Goal: Task Accomplishment & Management: Use online tool/utility

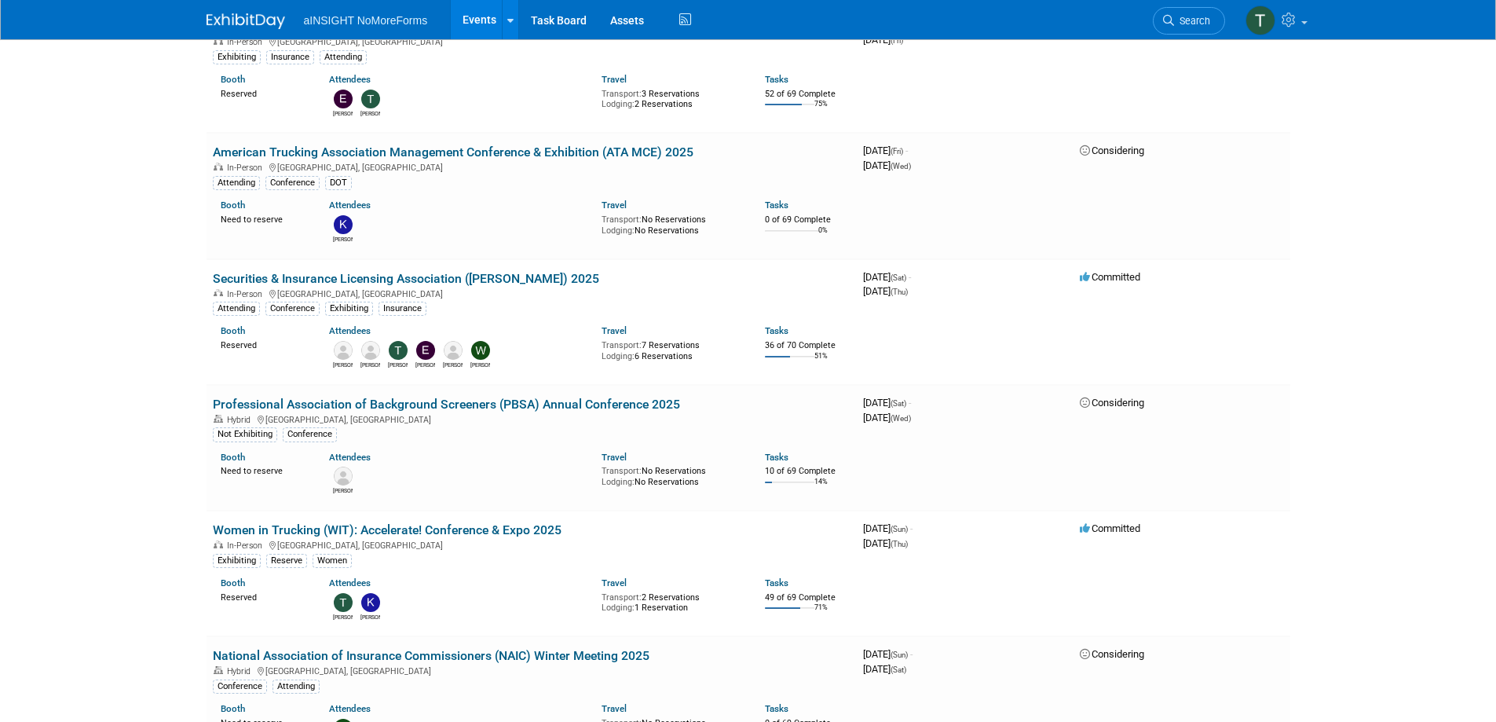
scroll to position [1021, 0]
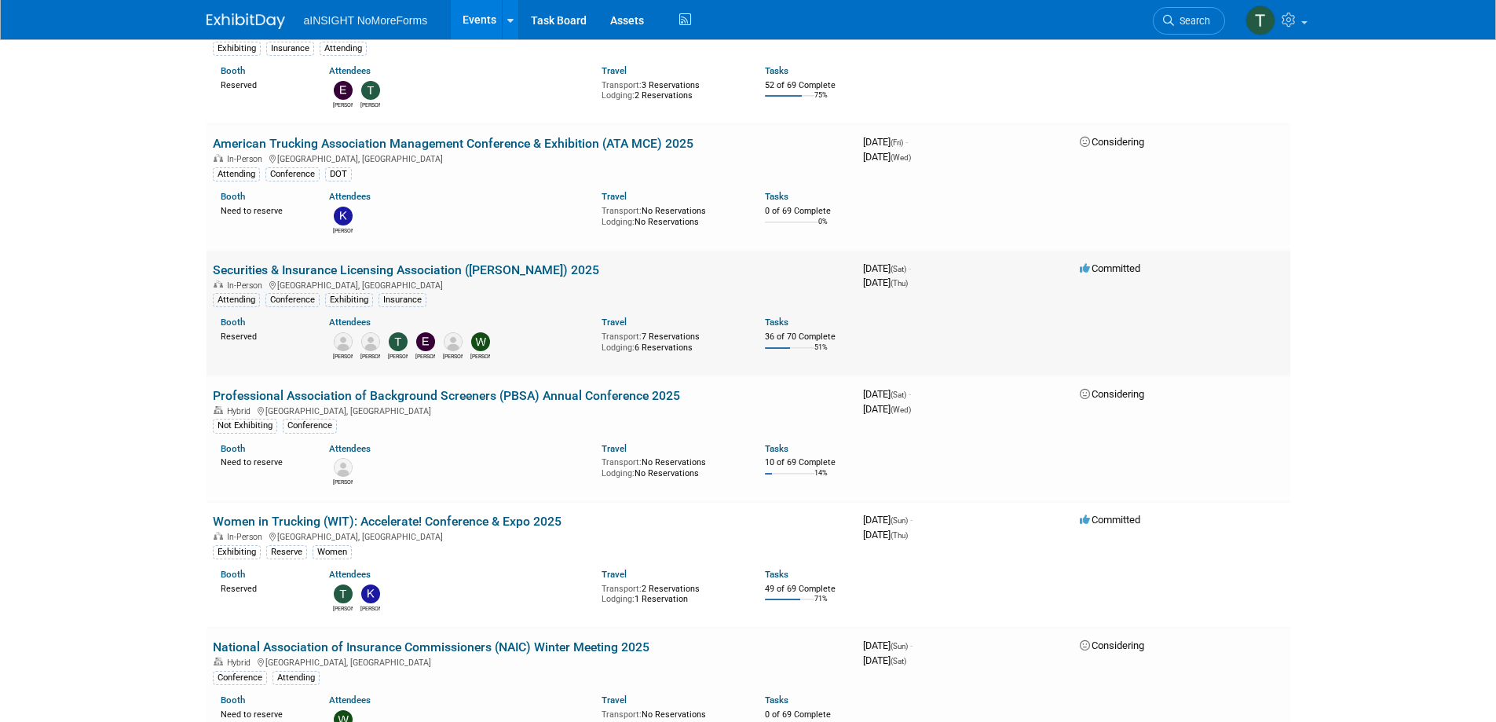
click at [468, 269] on link "Securities & Insurance Licensing Association ([PERSON_NAME]) 2025" at bounding box center [406, 269] width 386 height 15
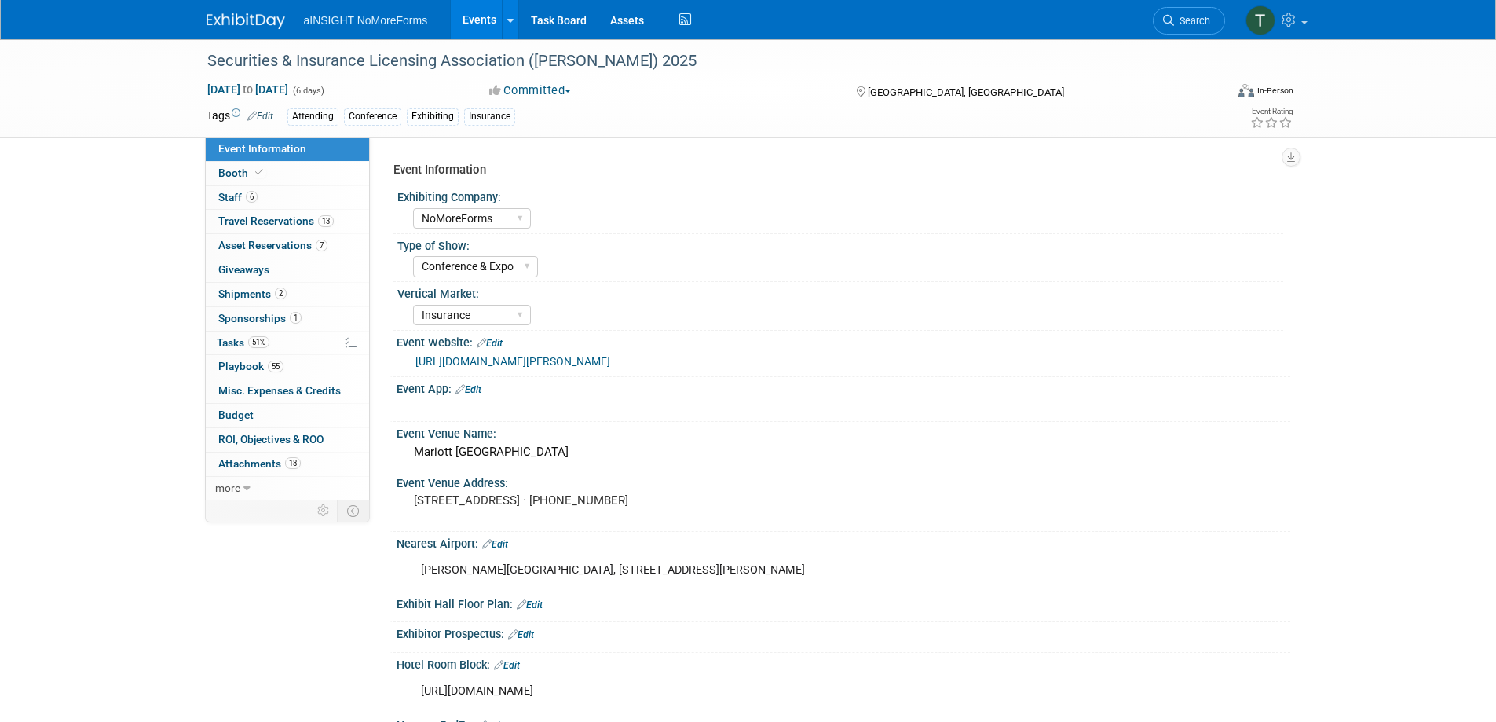
select select "NoMoreForms"
select select "Conference & Expo"
select select "Insurance"
select select "Yes"
select select "No"
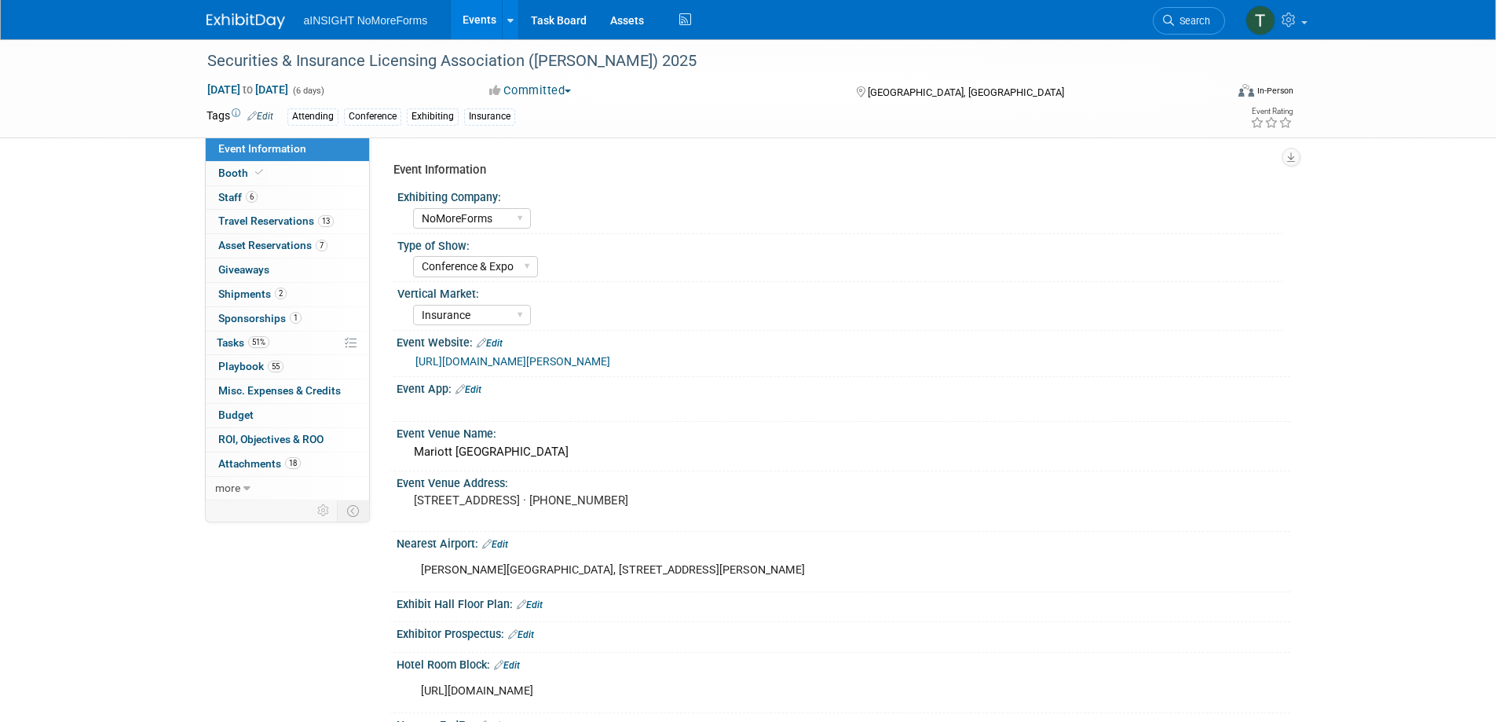
select select "Yes"
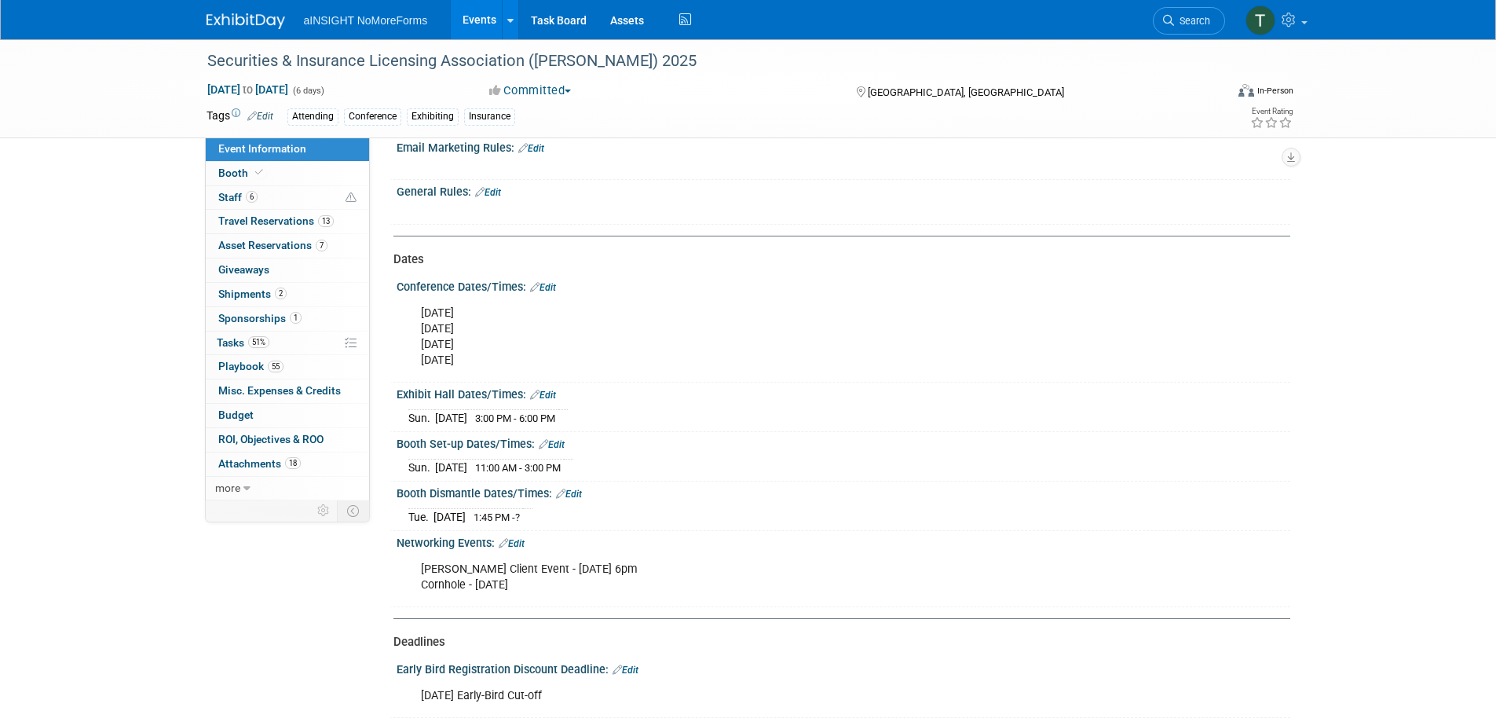
scroll to position [1335, 0]
